Goal: Task Accomplishment & Management: Complete application form

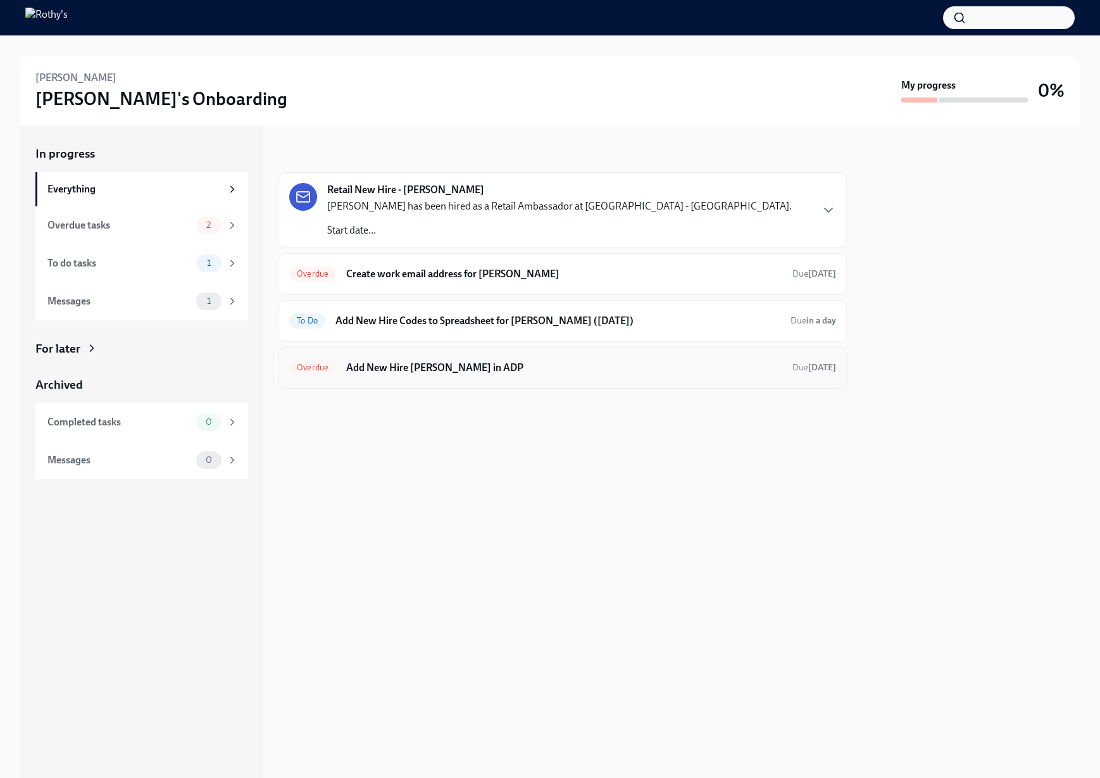
click at [472, 373] on h6 "Add New Hire [PERSON_NAME] in ADP" at bounding box center [564, 368] width 436 height 14
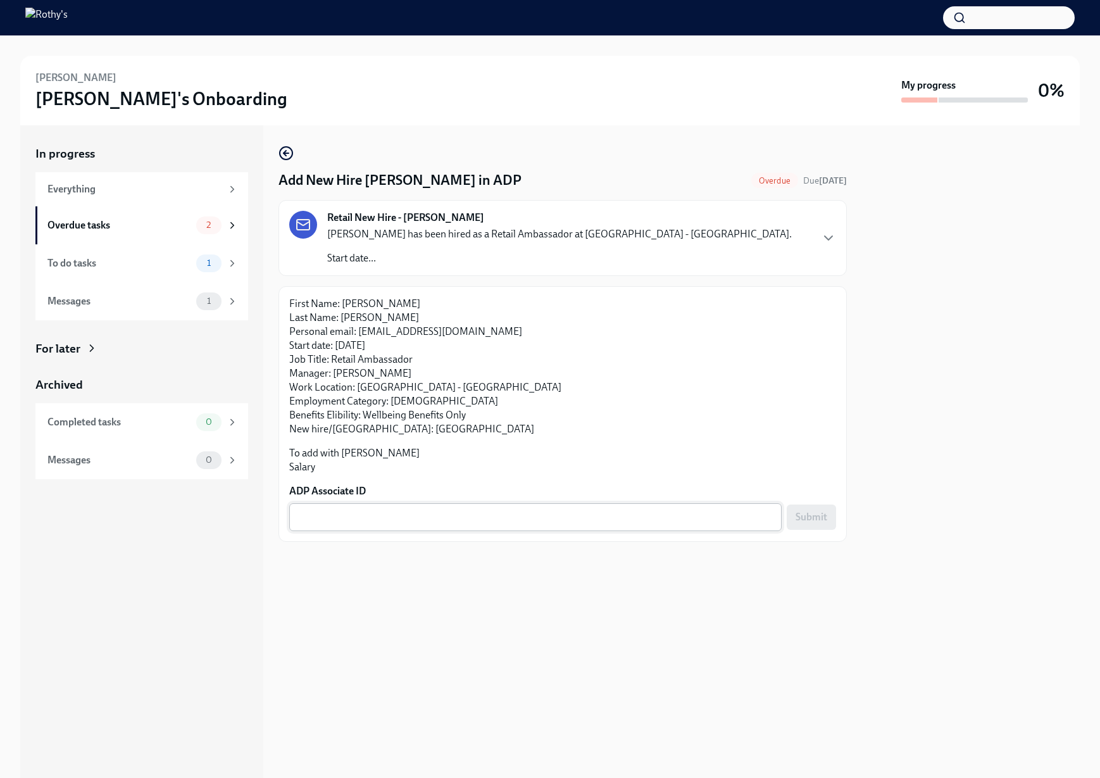
click at [382, 518] on textarea "ADP Associate ID" at bounding box center [535, 517] width 477 height 15
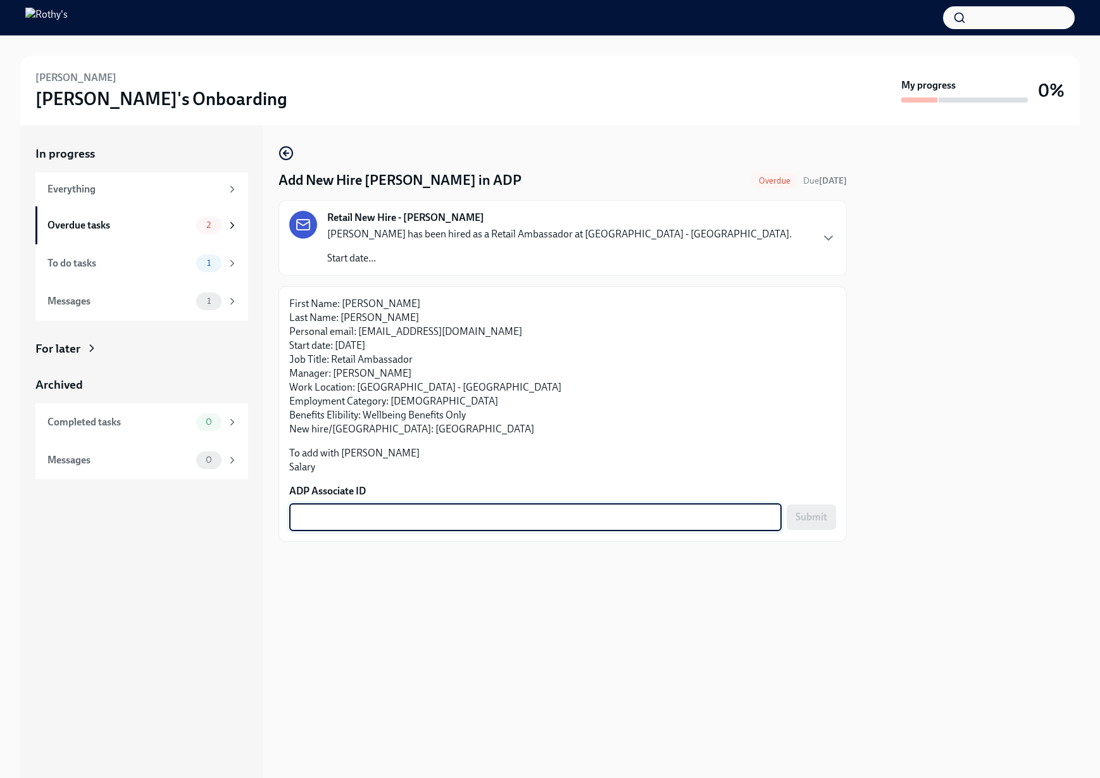
paste textarea "FZLJHBOFE"
type textarea "FZLJHBOFE"
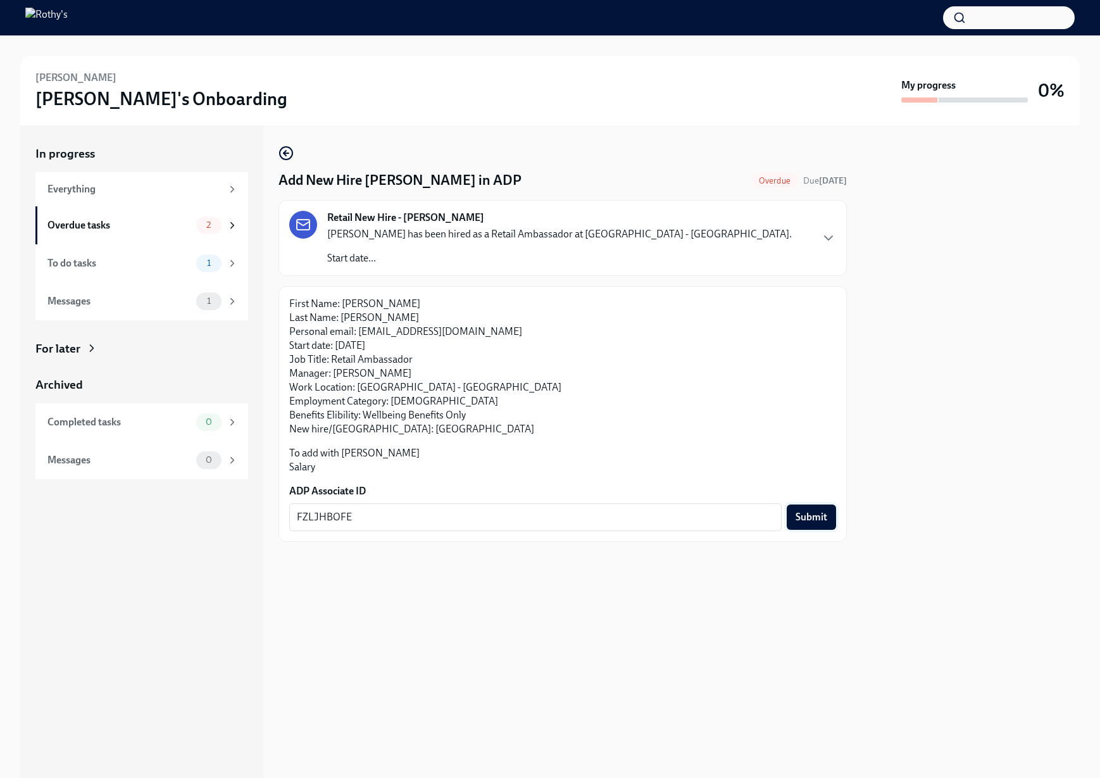
click at [812, 512] on span "Submit" at bounding box center [812, 517] width 32 height 13
click at [97, 220] on div "Overdue tasks" at bounding box center [119, 225] width 144 height 14
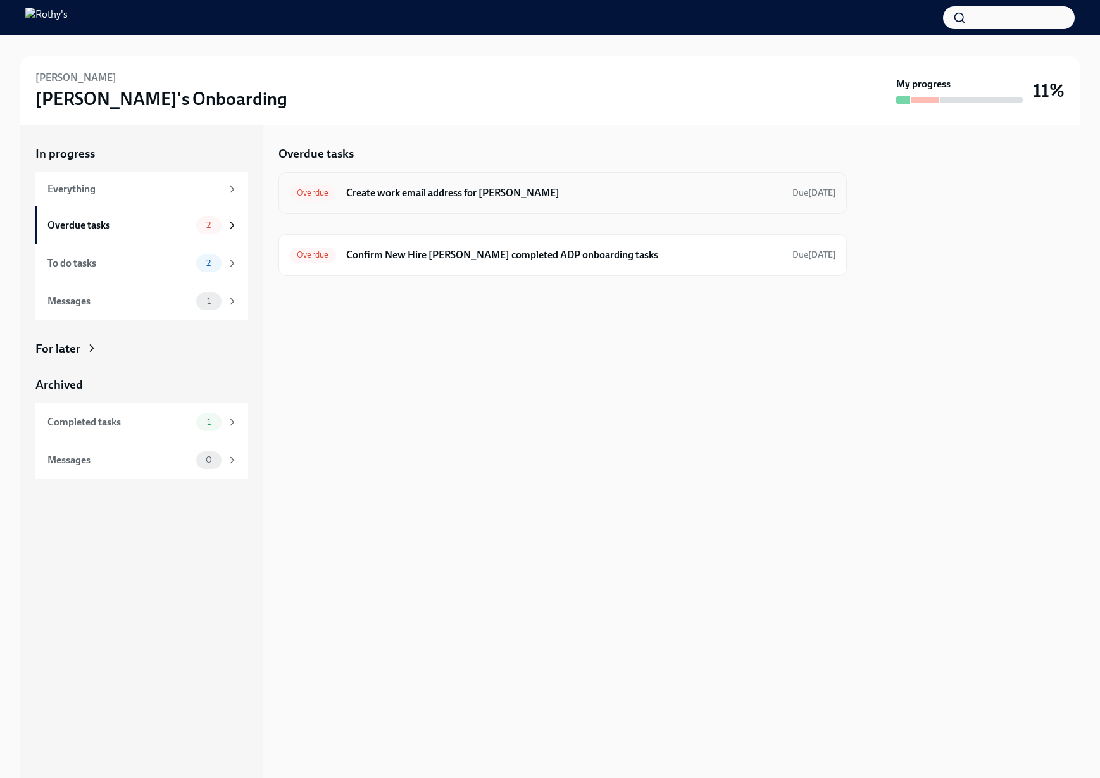
click at [446, 181] on div "Overdue Create work email address for [PERSON_NAME] Due [DATE]" at bounding box center [563, 193] width 568 height 42
click at [449, 196] on h6 "Create work email address for [PERSON_NAME]" at bounding box center [564, 193] width 436 height 14
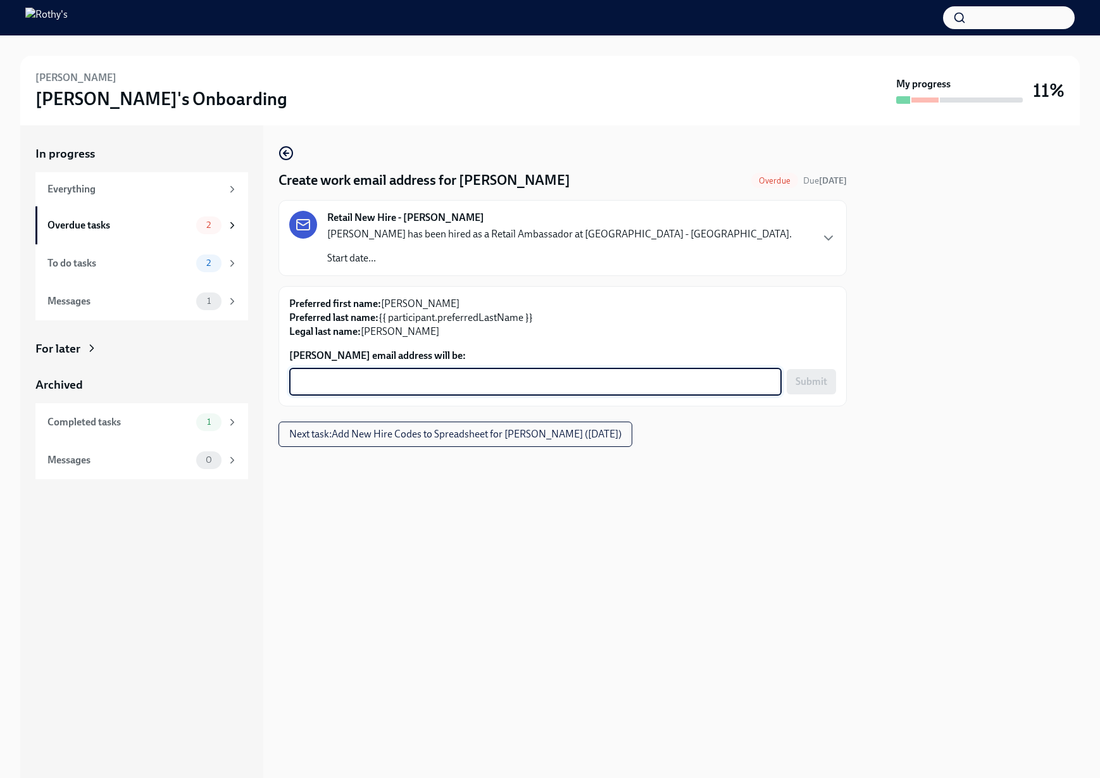
click at [408, 375] on textarea "[PERSON_NAME] email address will be:" at bounding box center [535, 381] width 477 height 15
paste textarea "[EMAIL_ADDRESS][DOMAIN_NAME]"
type textarea "[EMAIL_ADDRESS][DOMAIN_NAME]"
click at [822, 382] on span "Submit" at bounding box center [812, 381] width 32 height 13
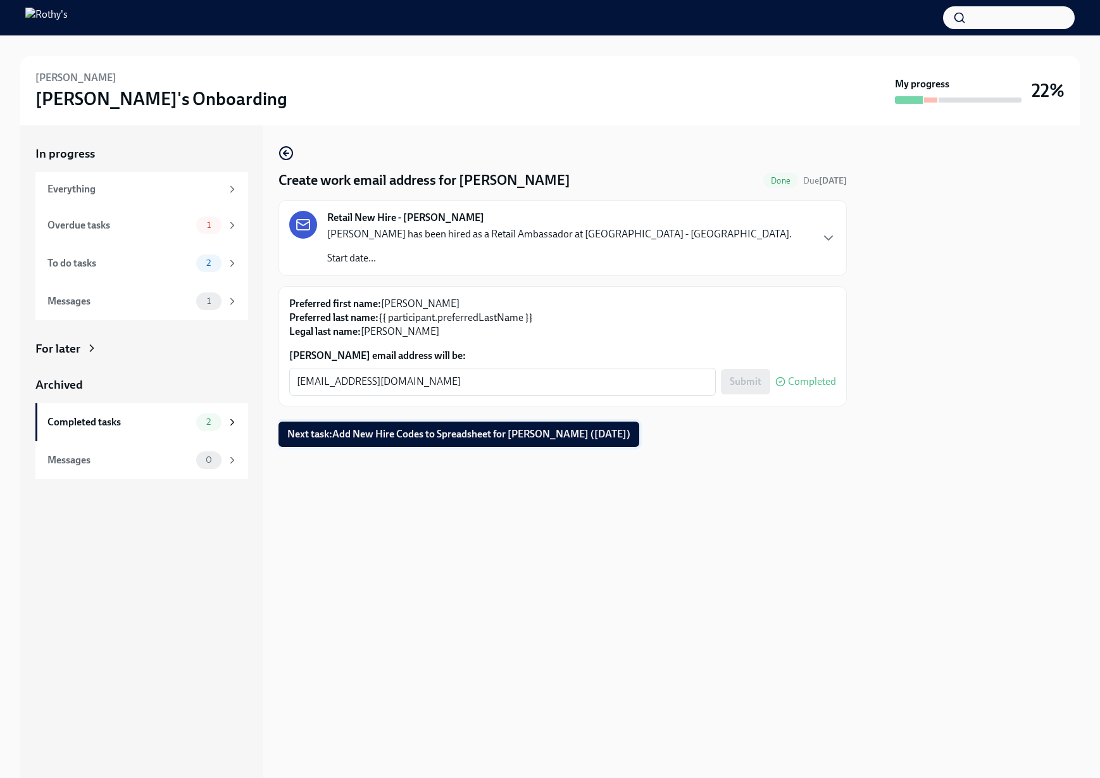
click at [419, 434] on span "Next task : Add New Hire Codes to Spreadsheet for [PERSON_NAME] ([DATE])" at bounding box center [458, 434] width 343 height 13
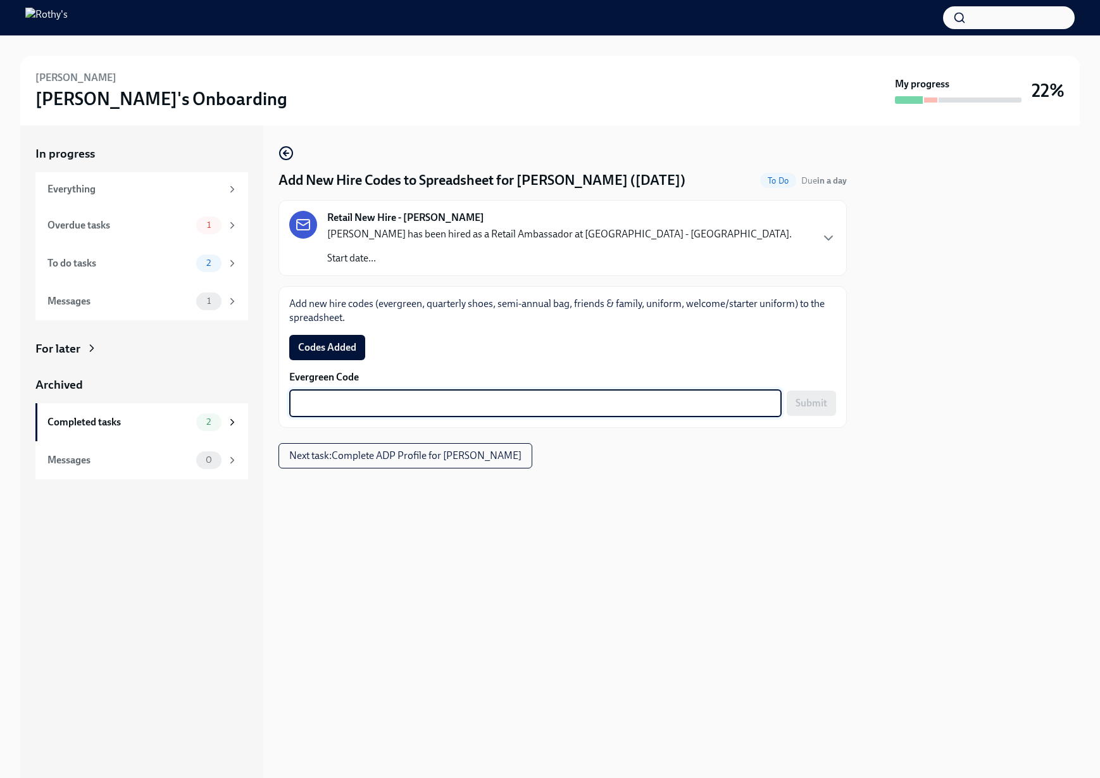
click at [487, 402] on textarea "Evergreen Code" at bounding box center [535, 403] width 477 height 15
paste textarea "E-FF-6T26Z6"
type textarea "E-FF-6T26Z6"
click at [807, 400] on span "Submit" at bounding box center [812, 403] width 32 height 13
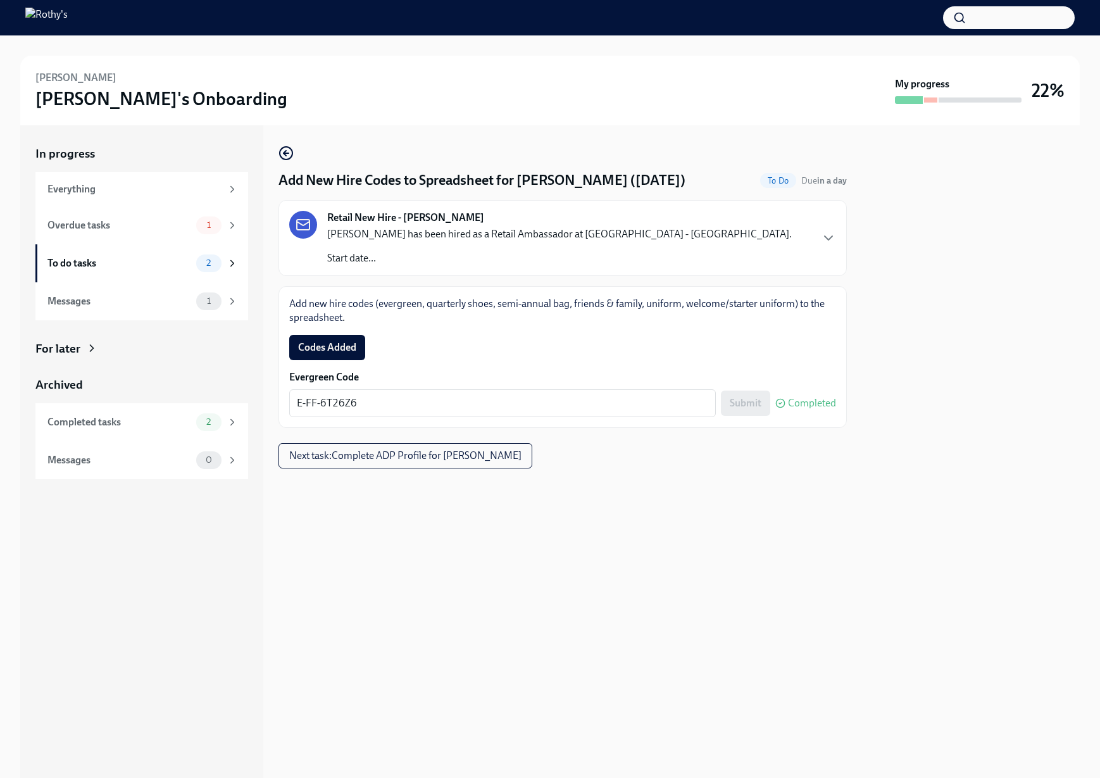
click at [313, 343] on span "Codes Added" at bounding box center [327, 347] width 58 height 13
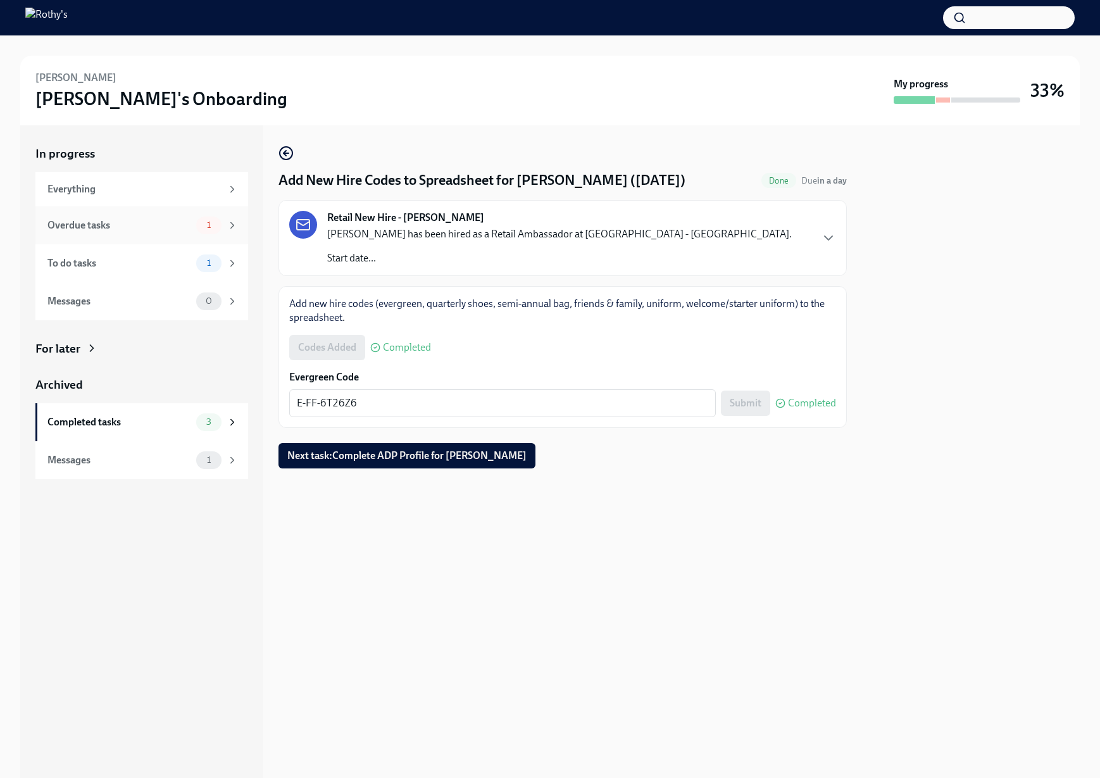
click at [146, 217] on div "Overdue tasks 1" at bounding box center [142, 225] width 191 height 18
